Goal: Task Accomplishment & Management: Use online tool/utility

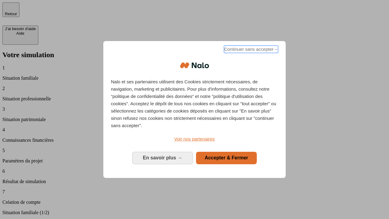
click at [251, 50] on span "Continuer sans accepter →" at bounding box center [251, 49] width 54 height 7
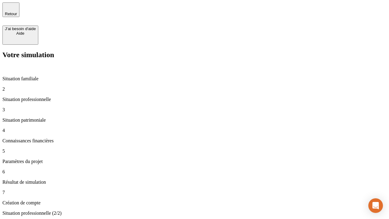
type input "30 000"
type input "1 000"
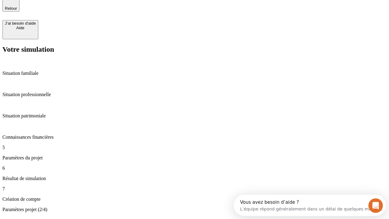
type input "40"
type input "200 000"
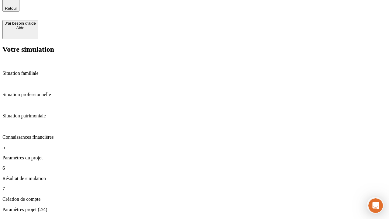
type input "640"
